Goal: Navigation & Orientation: Understand site structure

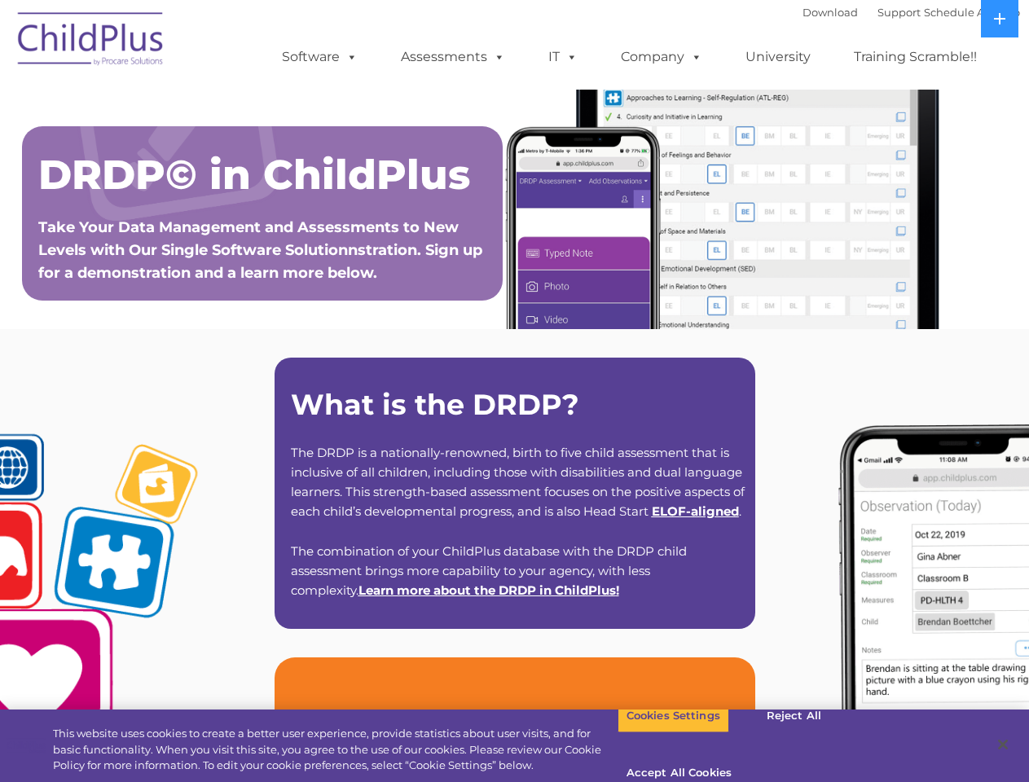
click at [514, 391] on strong "What is the DRDP?" at bounding box center [435, 404] width 289 height 35
click at [349, 56] on span at bounding box center [349, 56] width 18 height 15
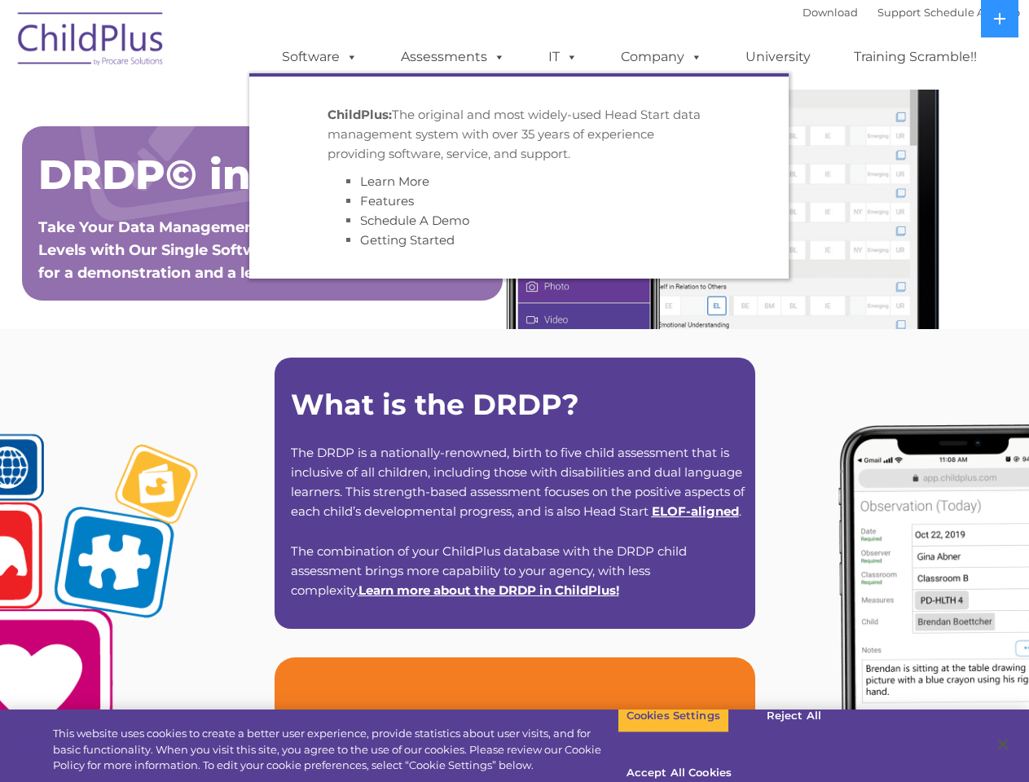
click at [496, 56] on span at bounding box center [496, 56] width 18 height 15
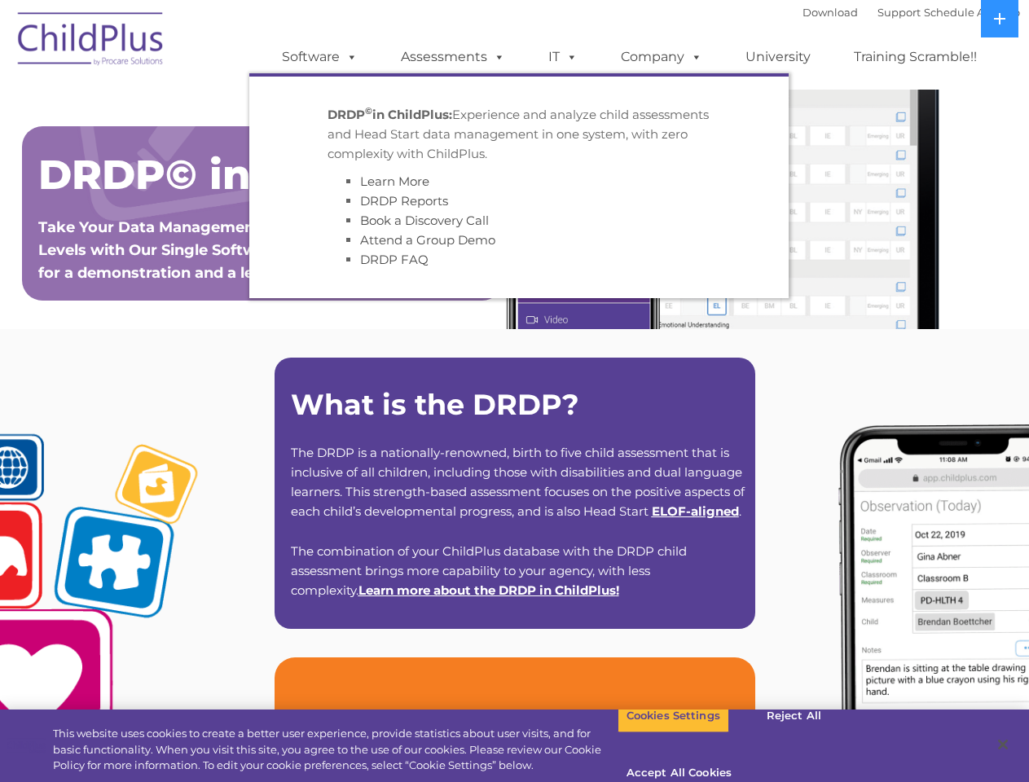
click at [563, 57] on span at bounding box center [569, 56] width 18 height 15
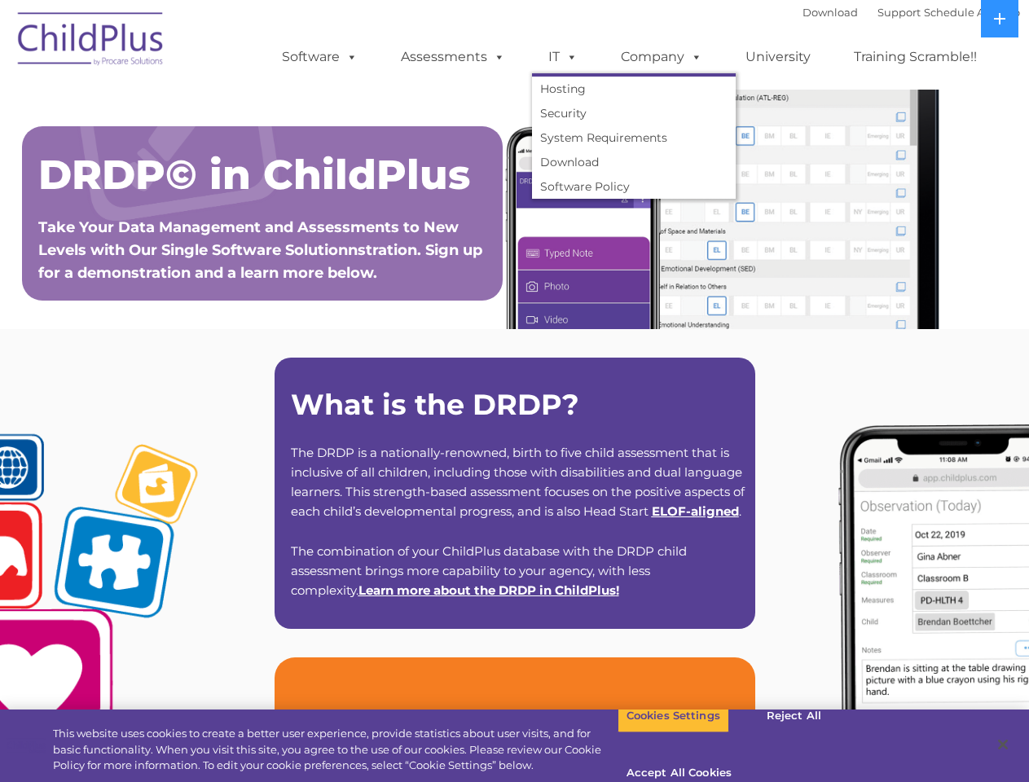
click at [569, 56] on span at bounding box center [569, 56] width 18 height 15
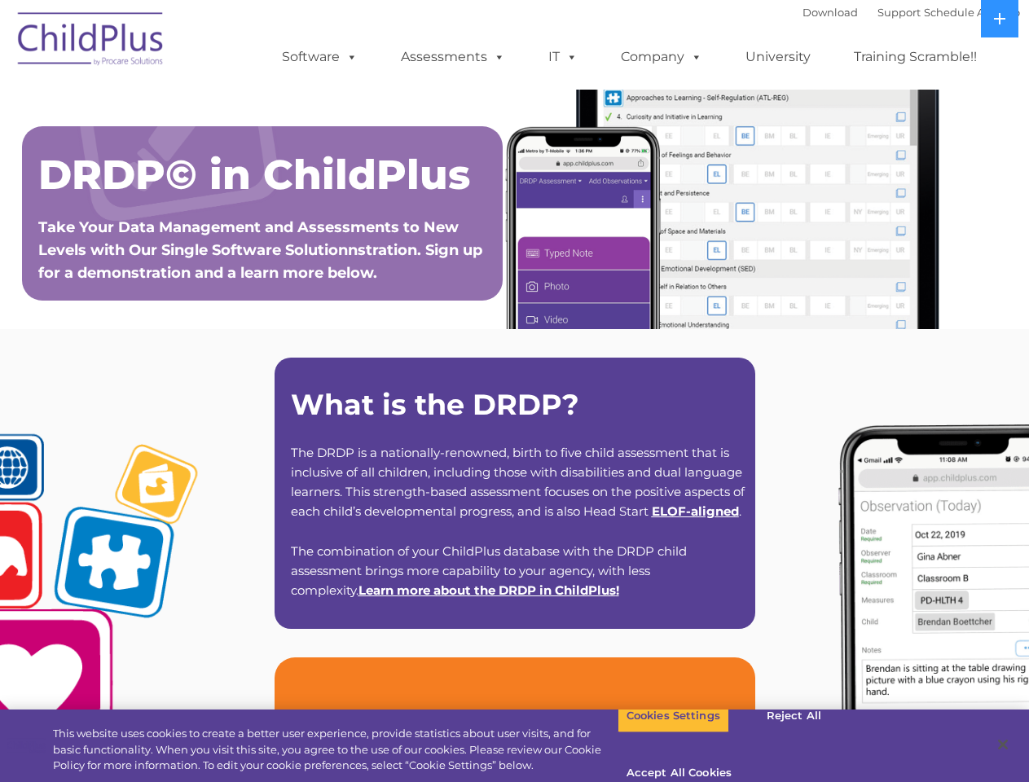
click at [661, 57] on link "Company" at bounding box center [662, 57] width 114 height 33
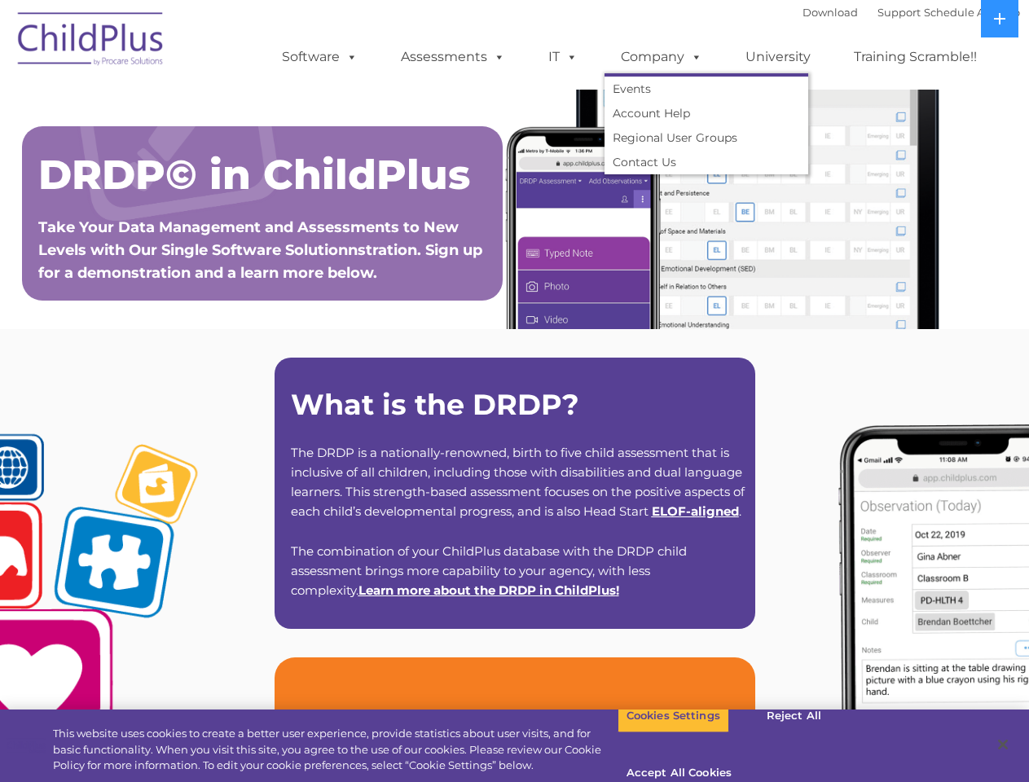
click at [693, 56] on span at bounding box center [694, 56] width 18 height 15
click at [1000, 19] on icon at bounding box center [999, 18] width 11 height 11
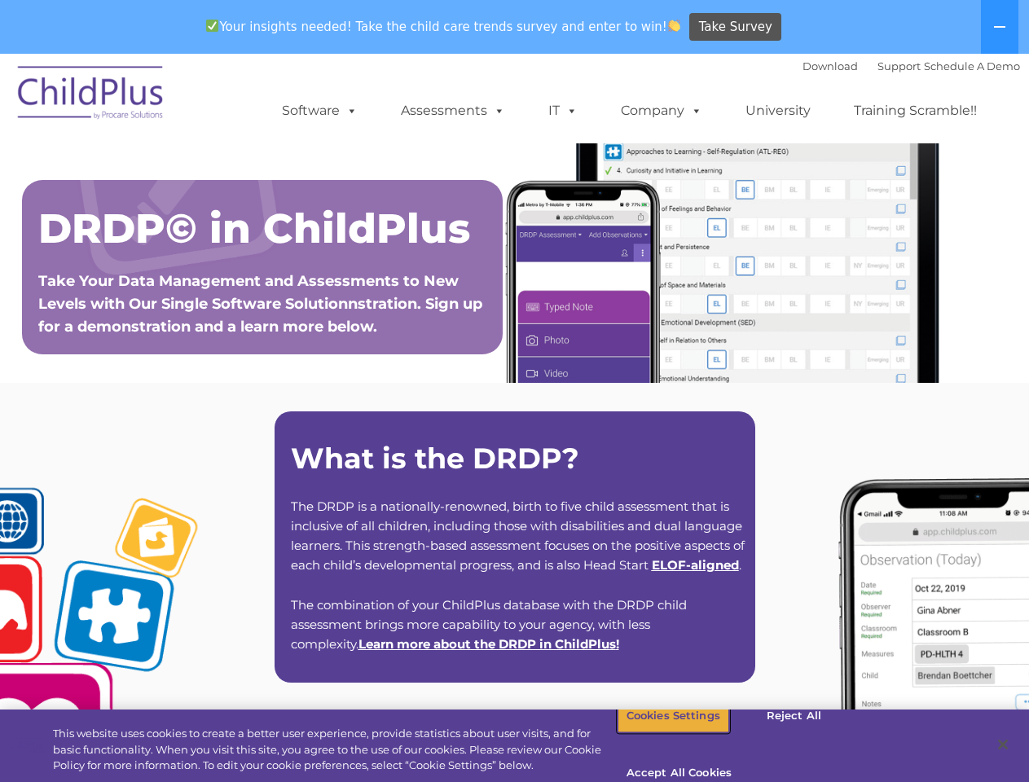
click at [661, 733] on button "Cookies Settings" at bounding box center [674, 716] width 112 height 34
